Goal: Information Seeking & Learning: Learn about a topic

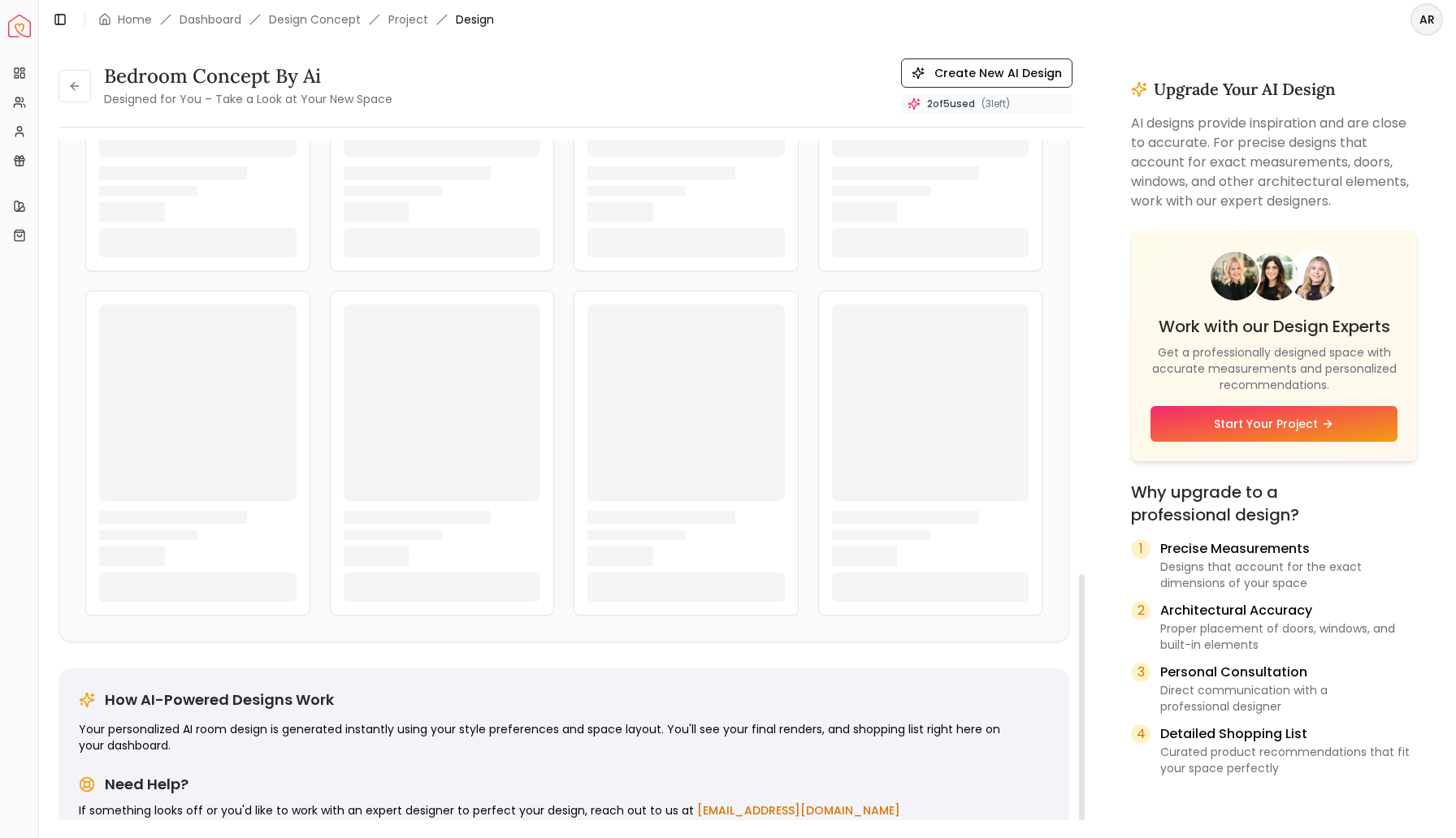
scroll to position [1174, 0]
click at [54, 142] on div "bedroom concept by ai Designed for You – Take a Look at Your New Space Create N…" at bounding box center [748, 429] width 1417 height 781
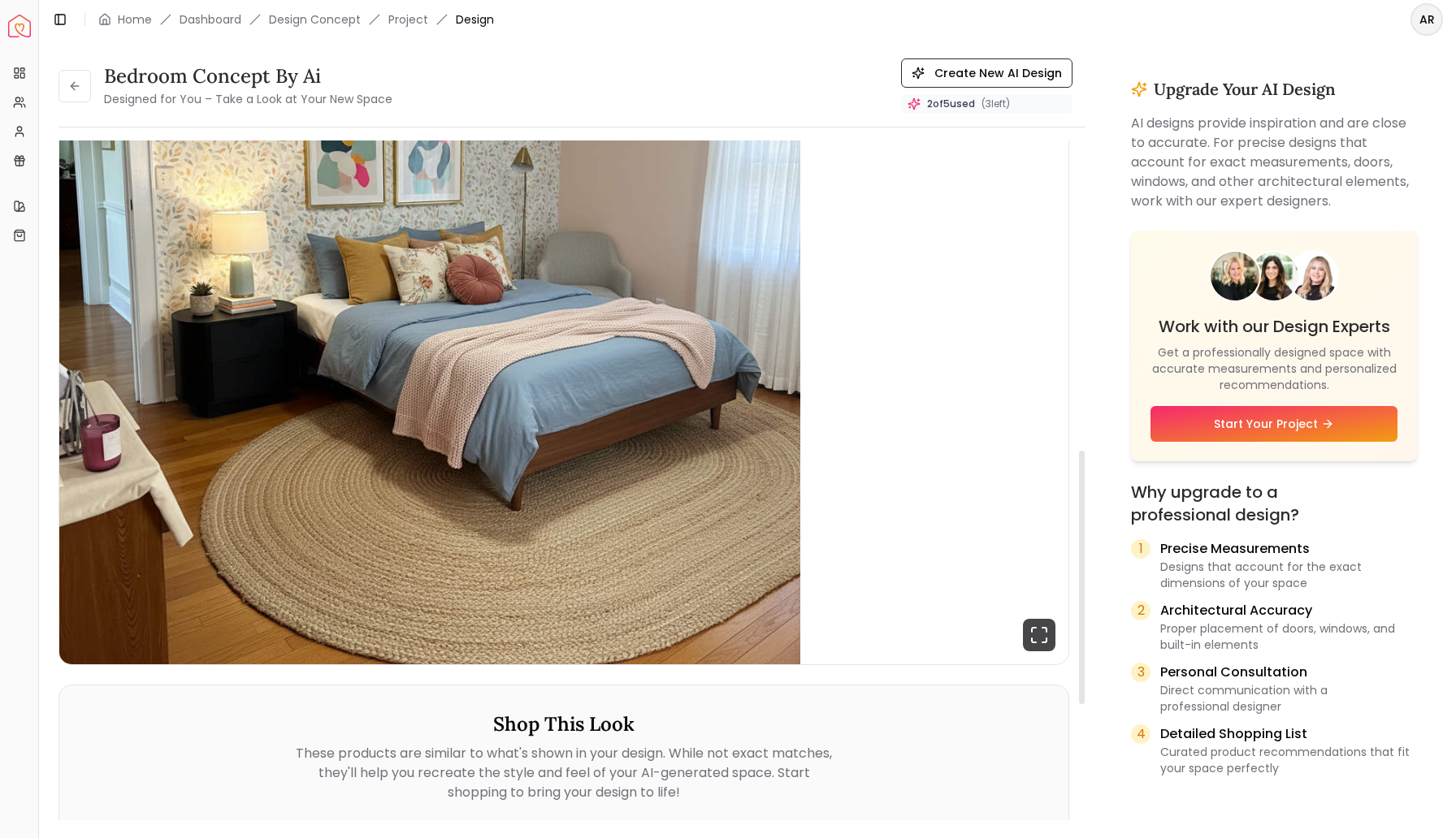
scroll to position [0, 0]
